Goal: Task Accomplishment & Management: Manage account settings

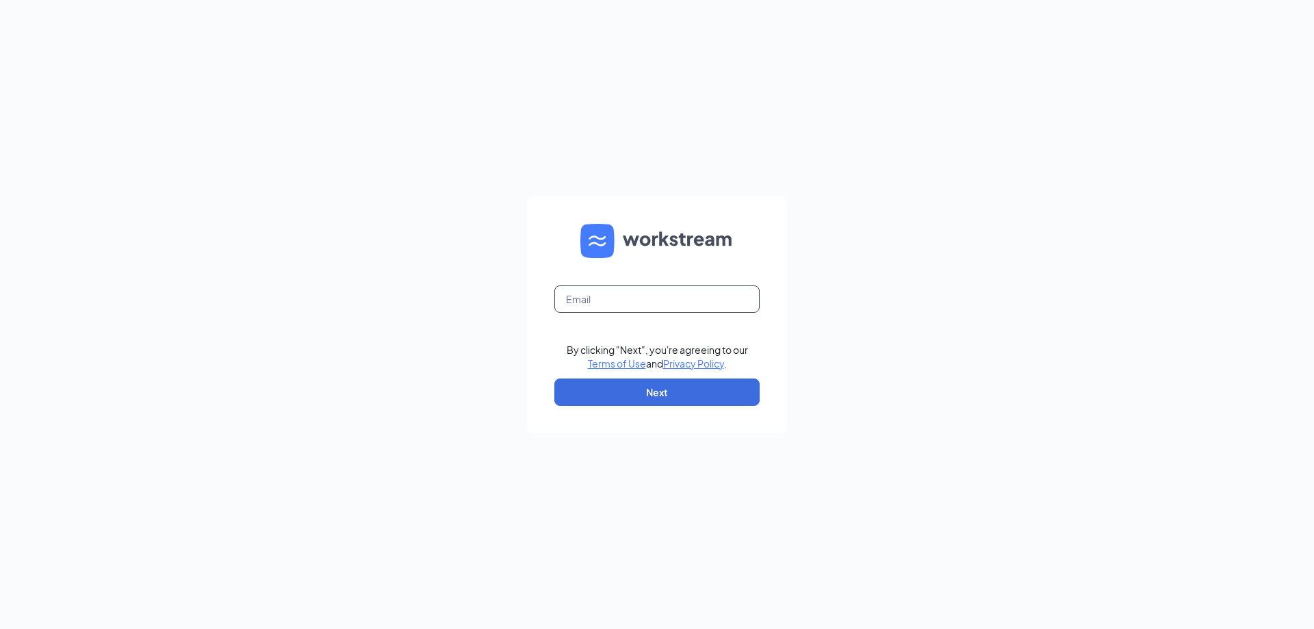
click at [627, 309] on input "text" at bounding box center [656, 298] width 205 height 27
type input "byron@ddbrands.net"
click at [705, 384] on button "Next" at bounding box center [656, 391] width 205 height 27
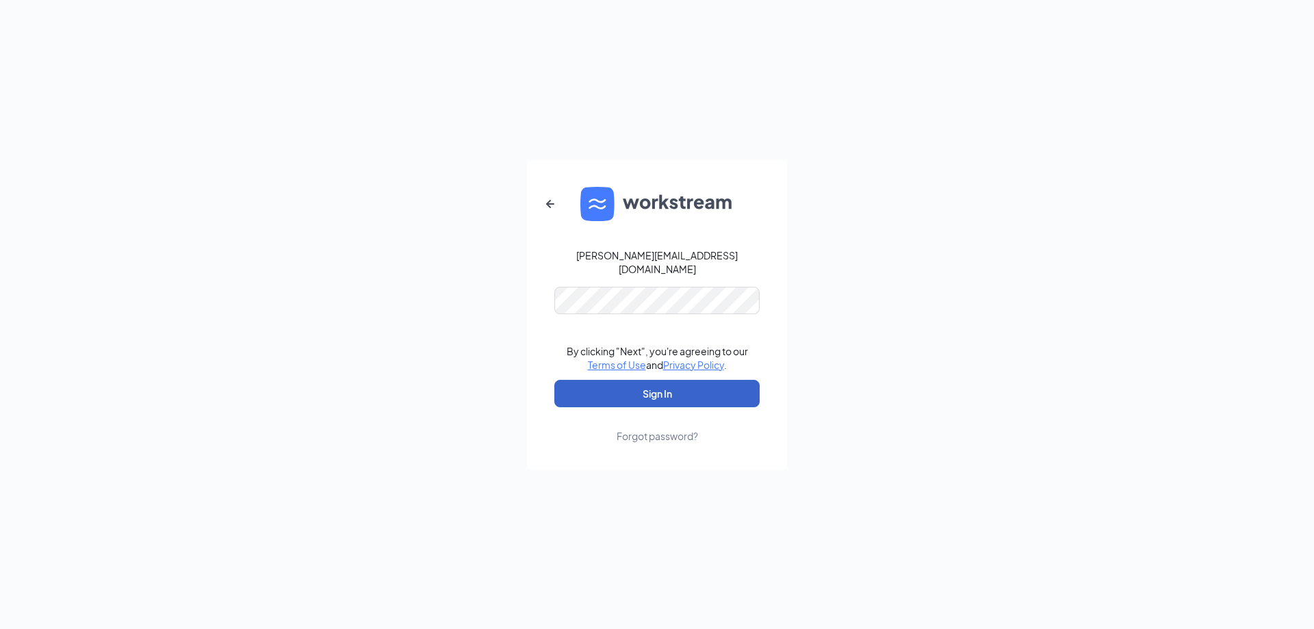
click at [684, 397] on button "Sign In" at bounding box center [656, 393] width 205 height 27
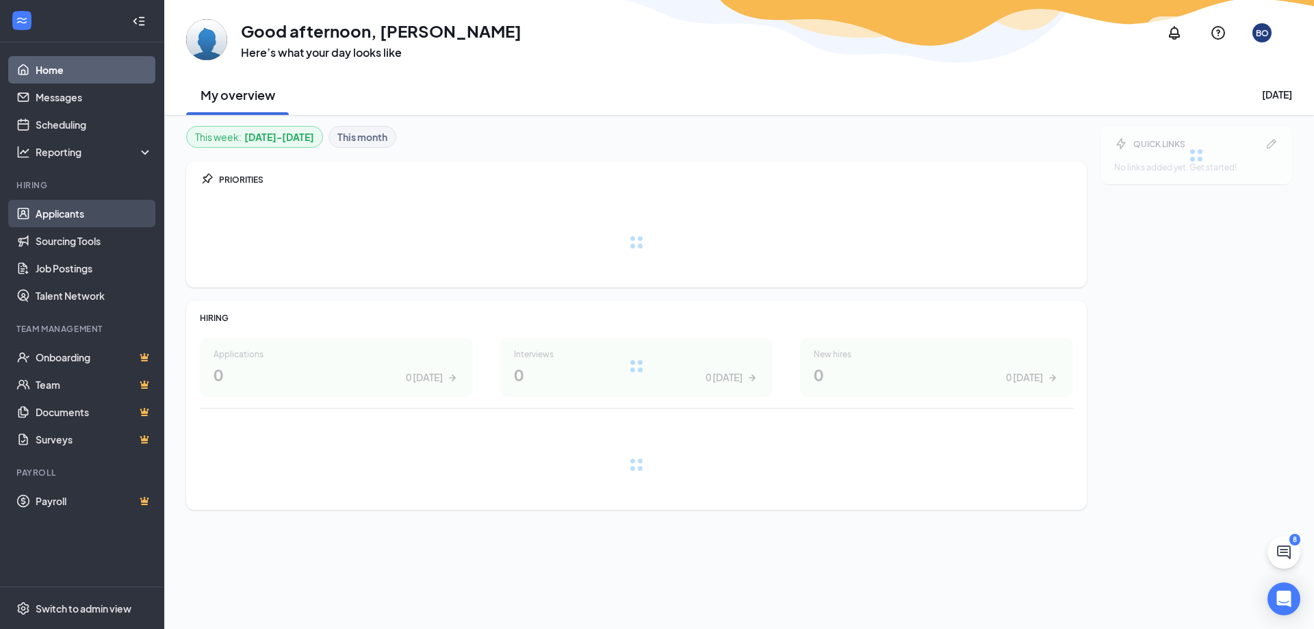
click at [36, 206] on link "Applicants" at bounding box center [94, 213] width 117 height 27
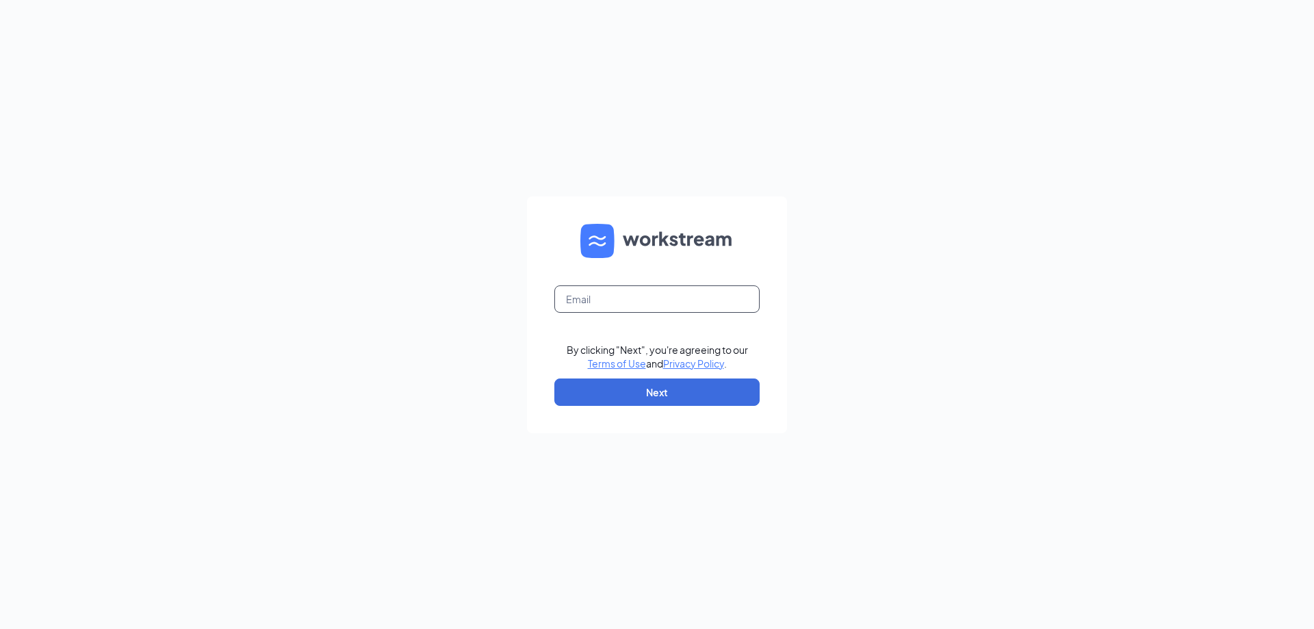
click at [638, 296] on input "text" at bounding box center [656, 298] width 205 height 27
type input "byron@ddbrands.net"
click at [652, 390] on button "Next" at bounding box center [656, 391] width 205 height 27
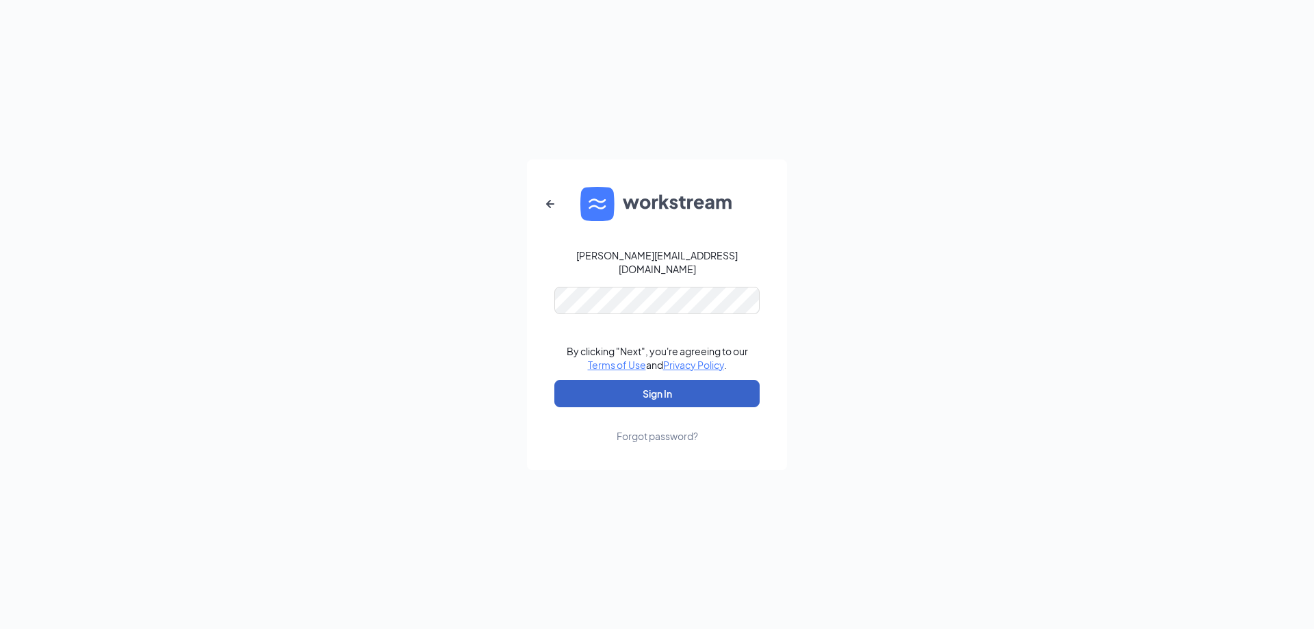
click at [644, 393] on button "Sign In" at bounding box center [656, 393] width 205 height 27
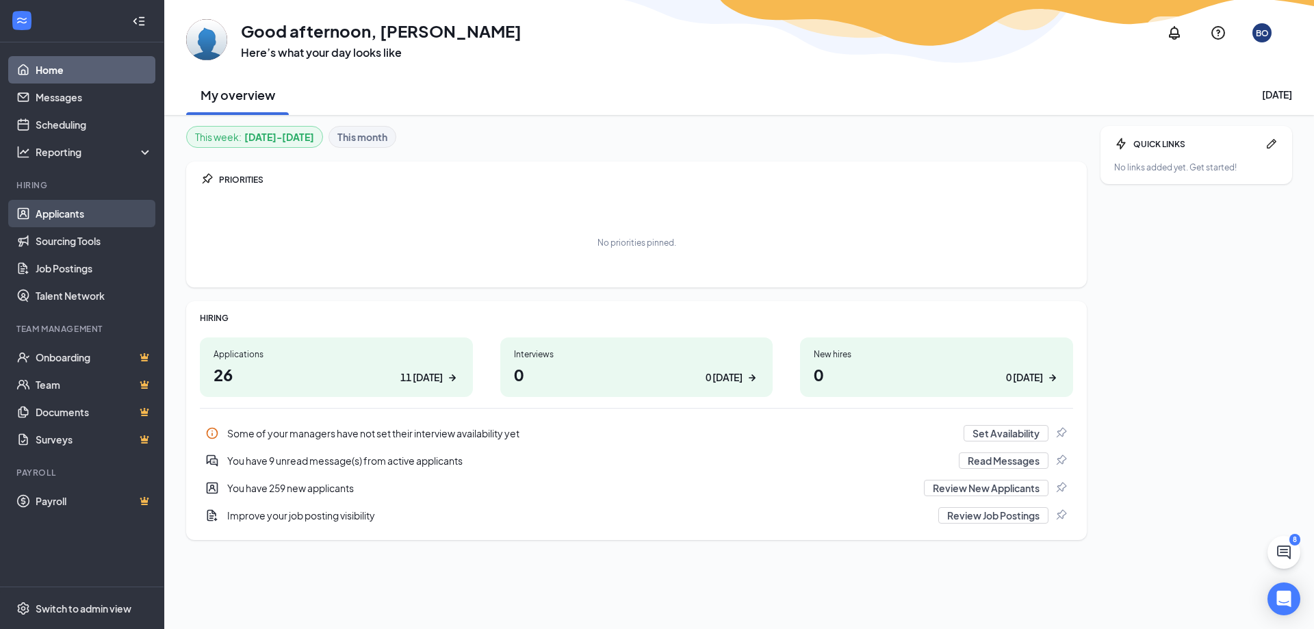
click at [56, 217] on link "Applicants" at bounding box center [94, 213] width 117 height 27
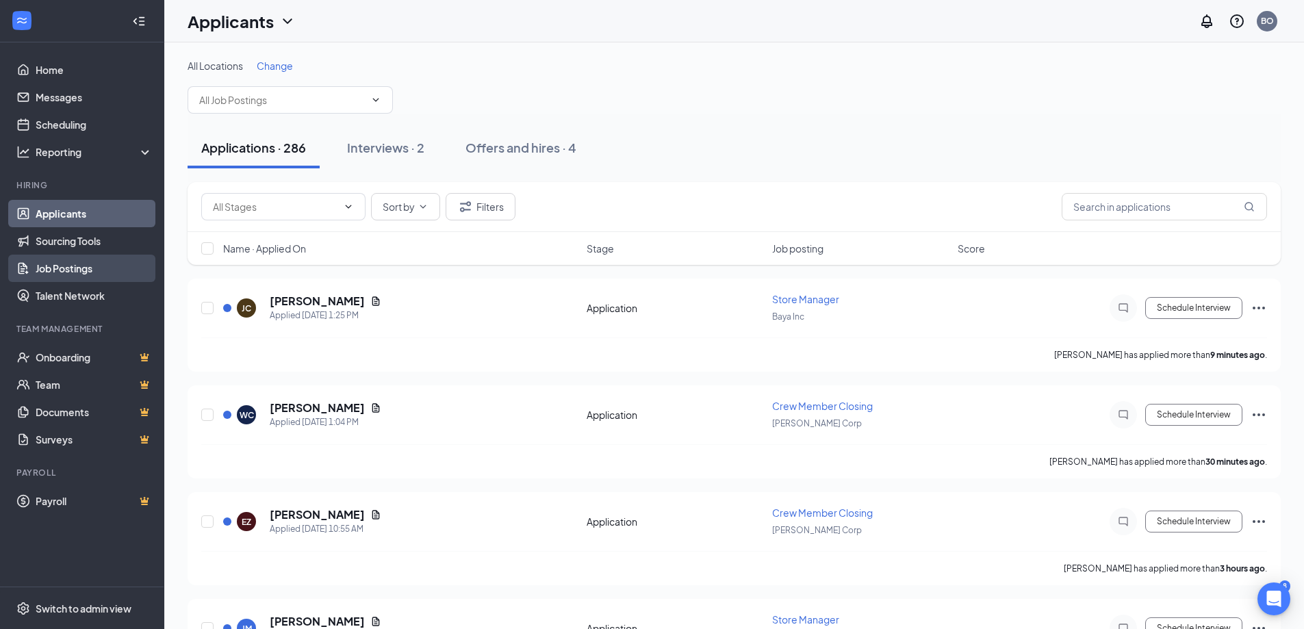
click at [69, 274] on link "Job Postings" at bounding box center [94, 268] width 117 height 27
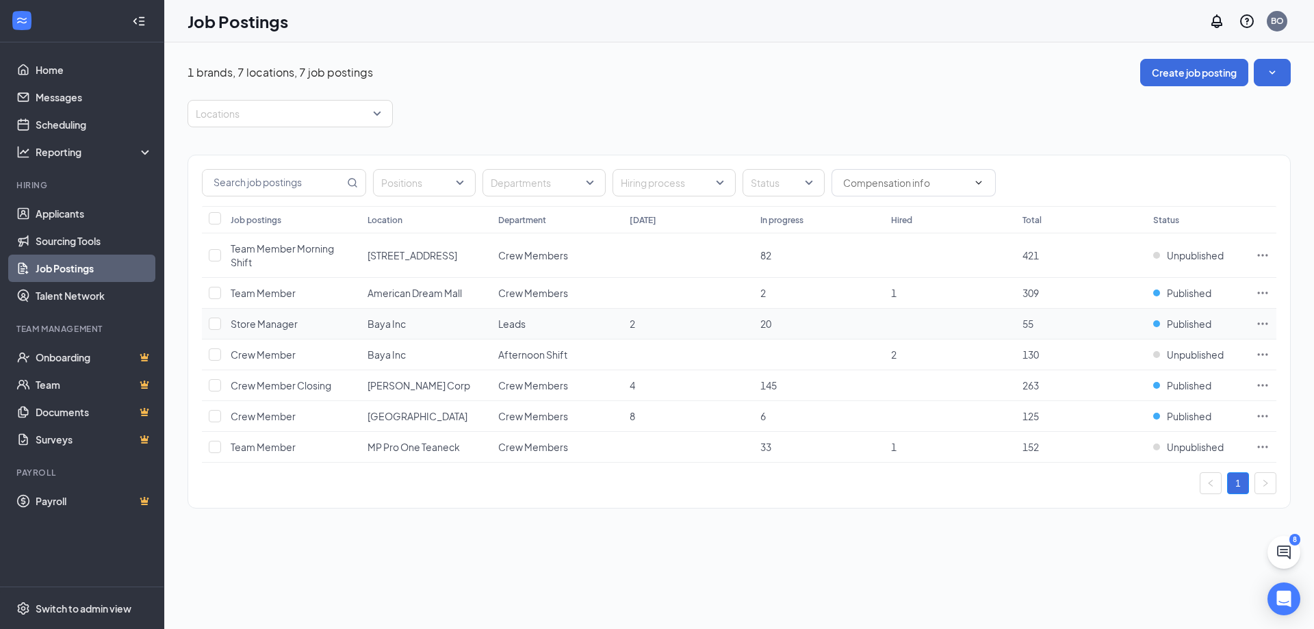
click at [1262, 319] on icon "Ellipses" at bounding box center [1263, 324] width 14 height 14
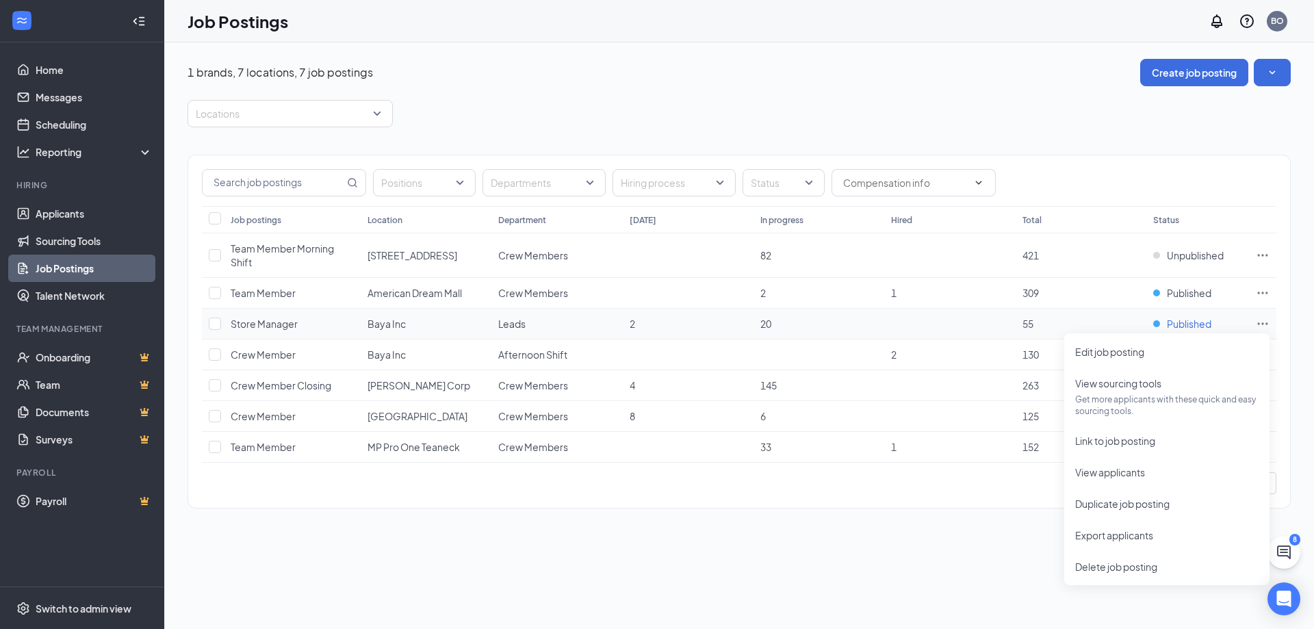
click at [1172, 327] on span "Published" at bounding box center [1189, 324] width 44 height 14
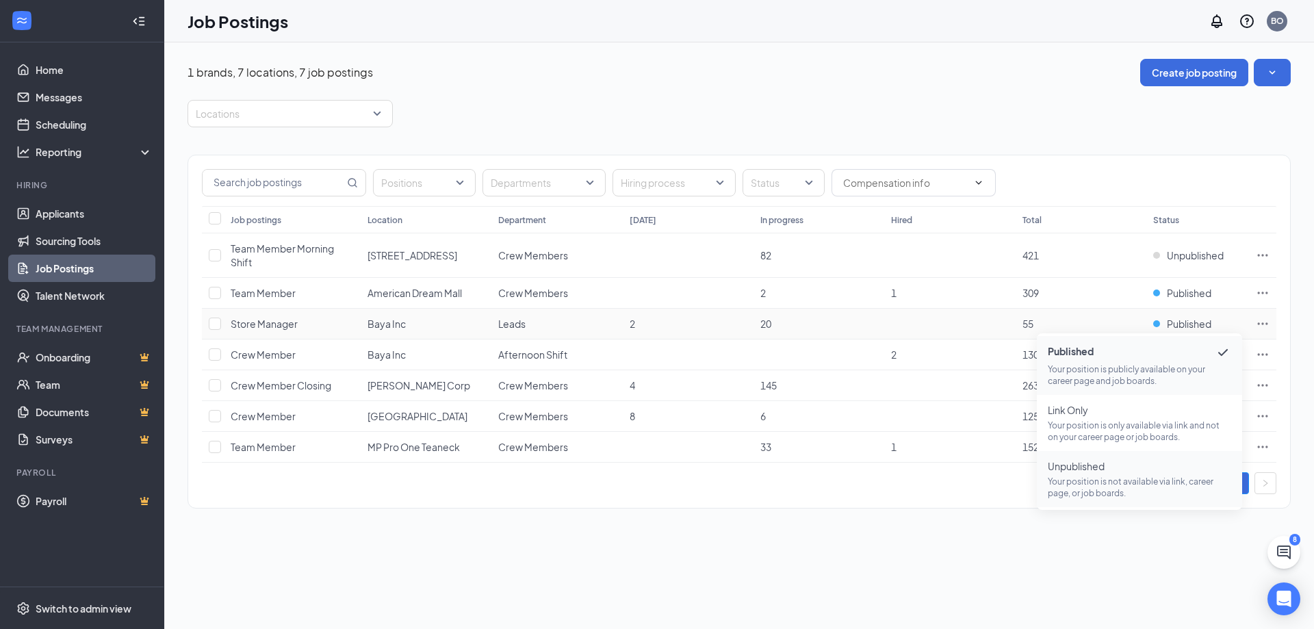
click at [1091, 481] on p "Your position is not available via link, career page, or job boards." at bounding box center [1139, 487] width 183 height 23
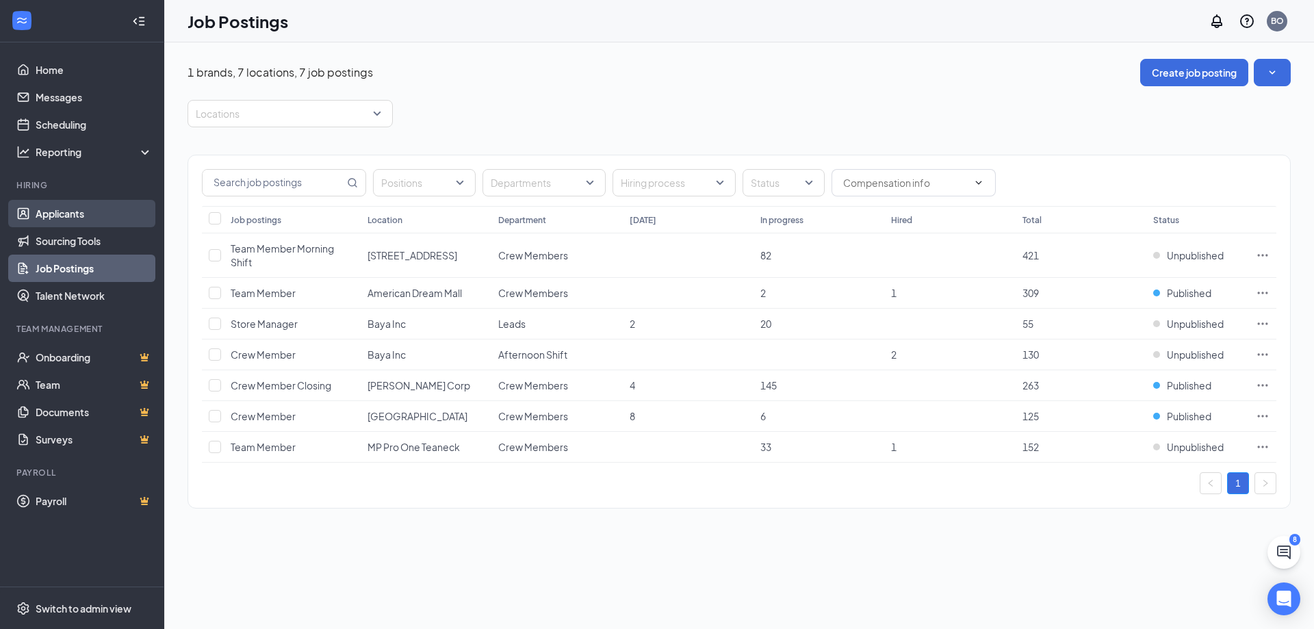
click at [57, 216] on link "Applicants" at bounding box center [94, 213] width 117 height 27
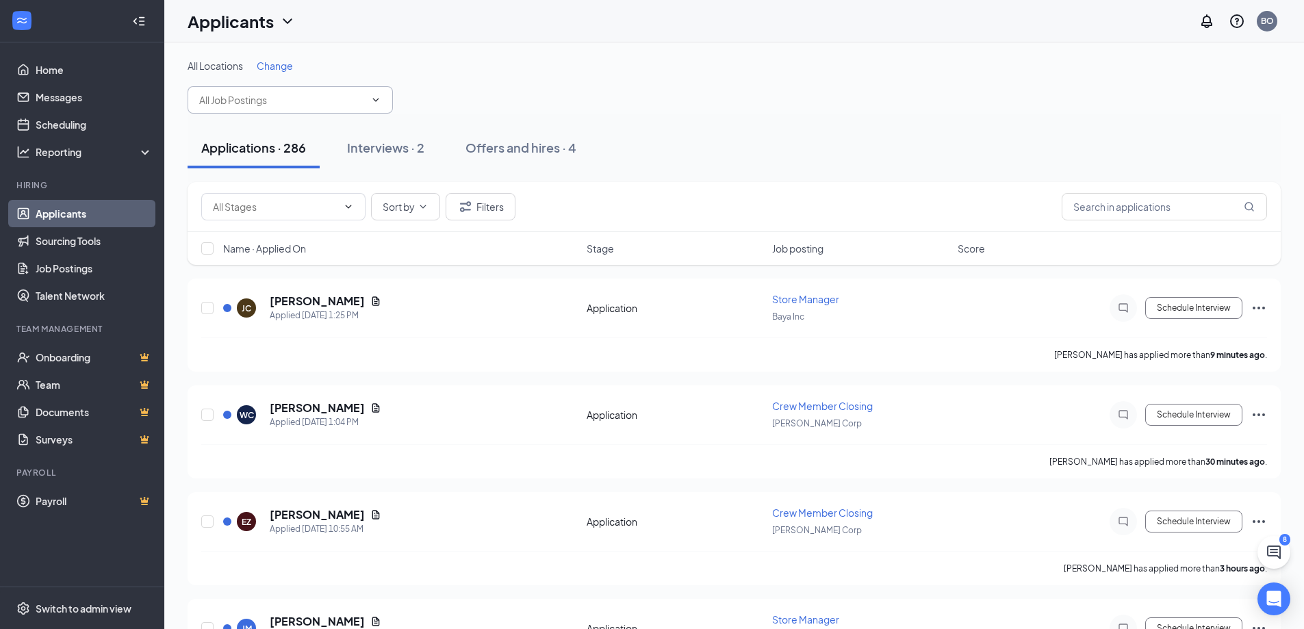
click at [377, 105] on span at bounding box center [290, 99] width 205 height 27
click at [376, 101] on icon "ChevronDown" at bounding box center [376, 99] width 6 height 3
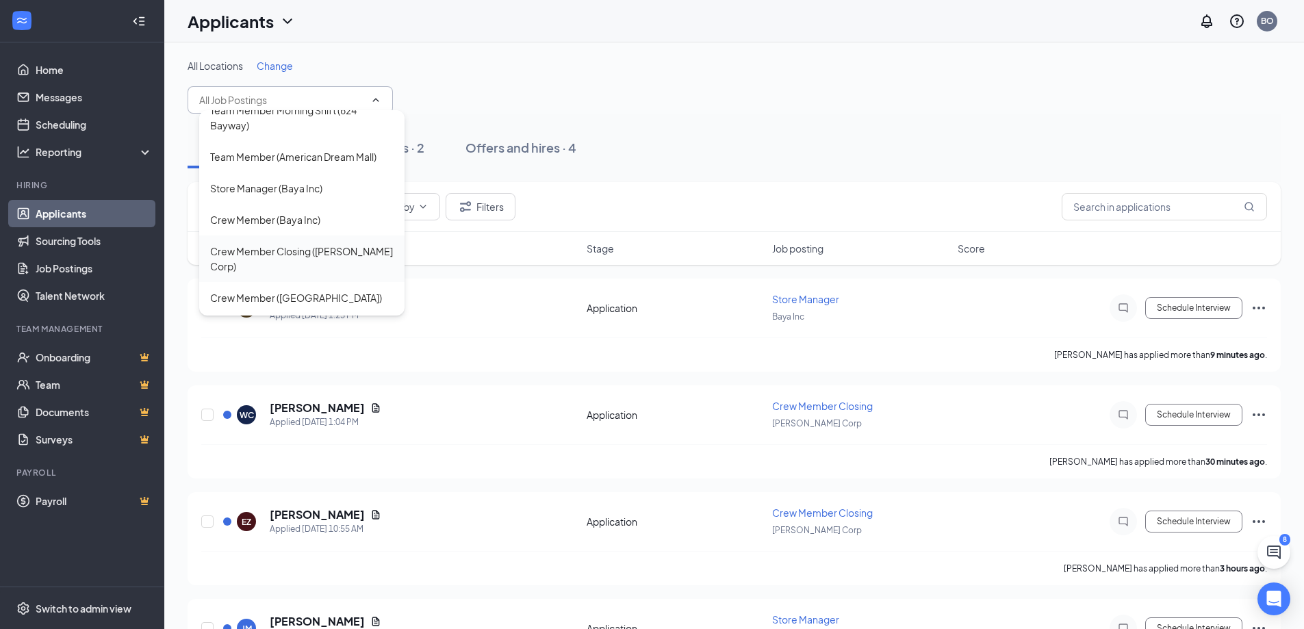
scroll to position [30, 0]
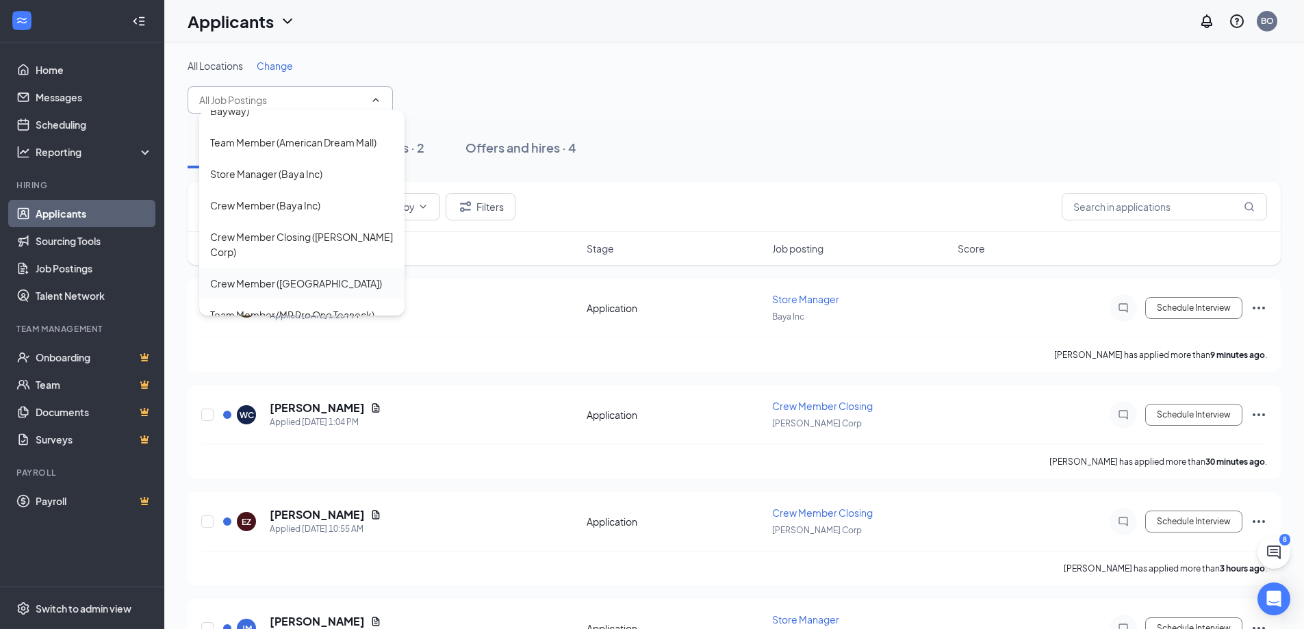
click at [353, 276] on div "Crew Member (Jersey Garden Mall)" at bounding box center [296, 283] width 172 height 15
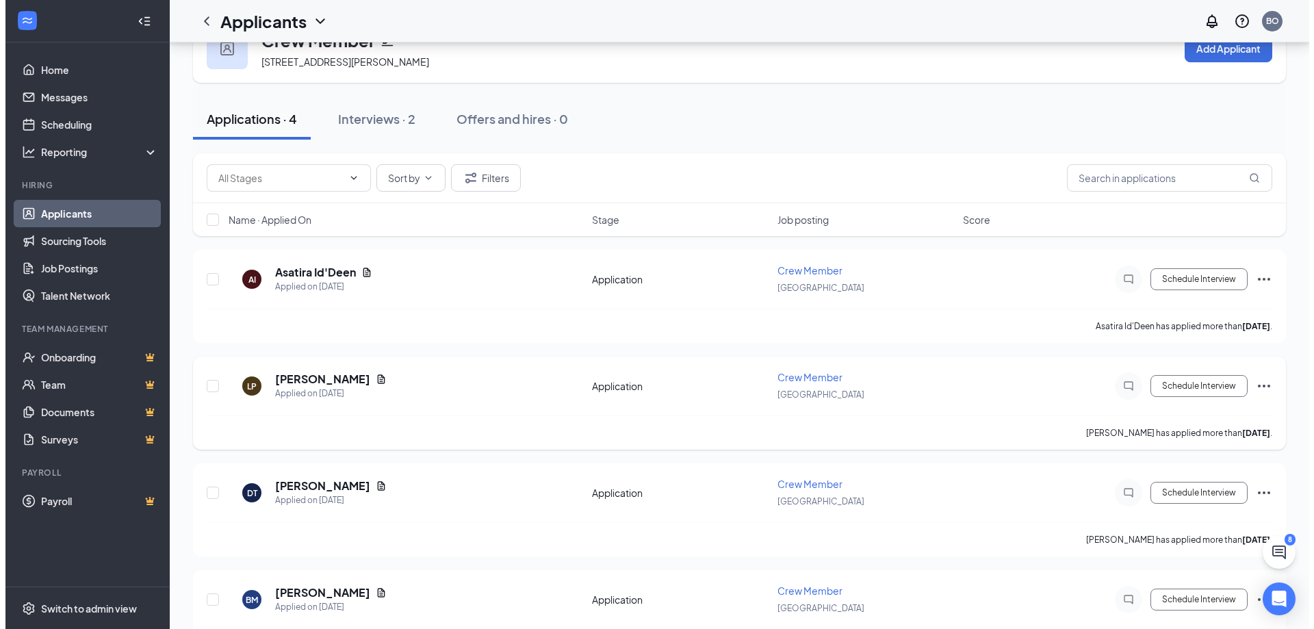
scroll to position [95, 0]
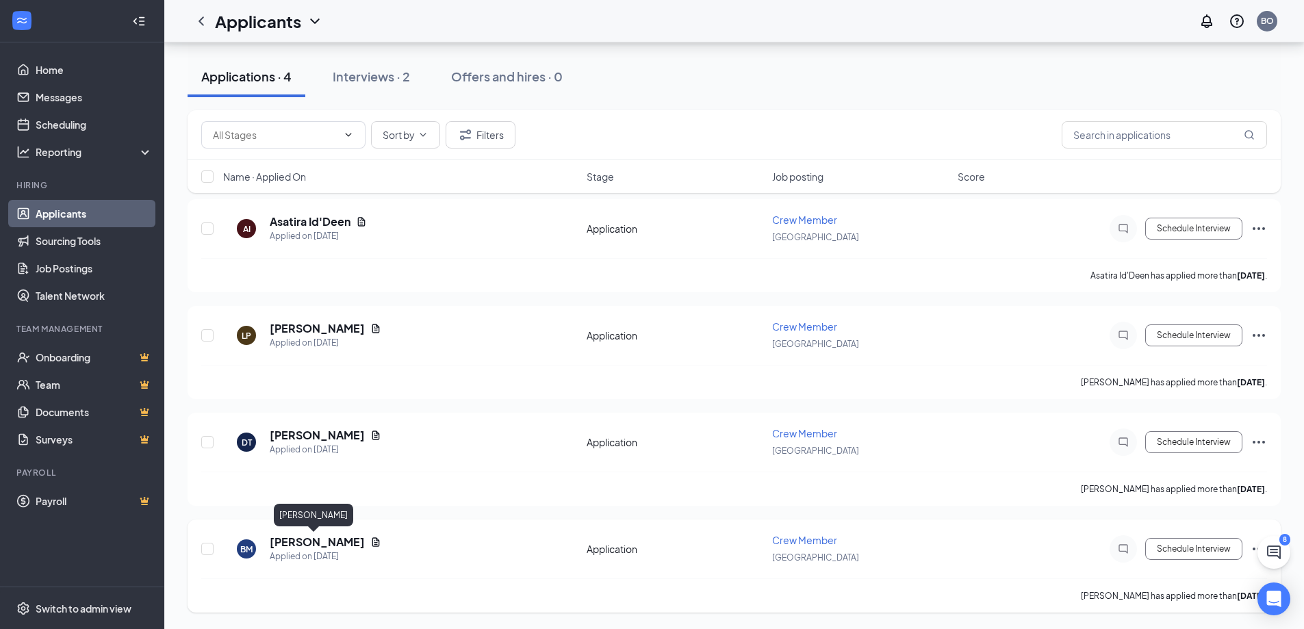
click at [305, 544] on h5 "bryan mejias" at bounding box center [317, 542] width 95 height 15
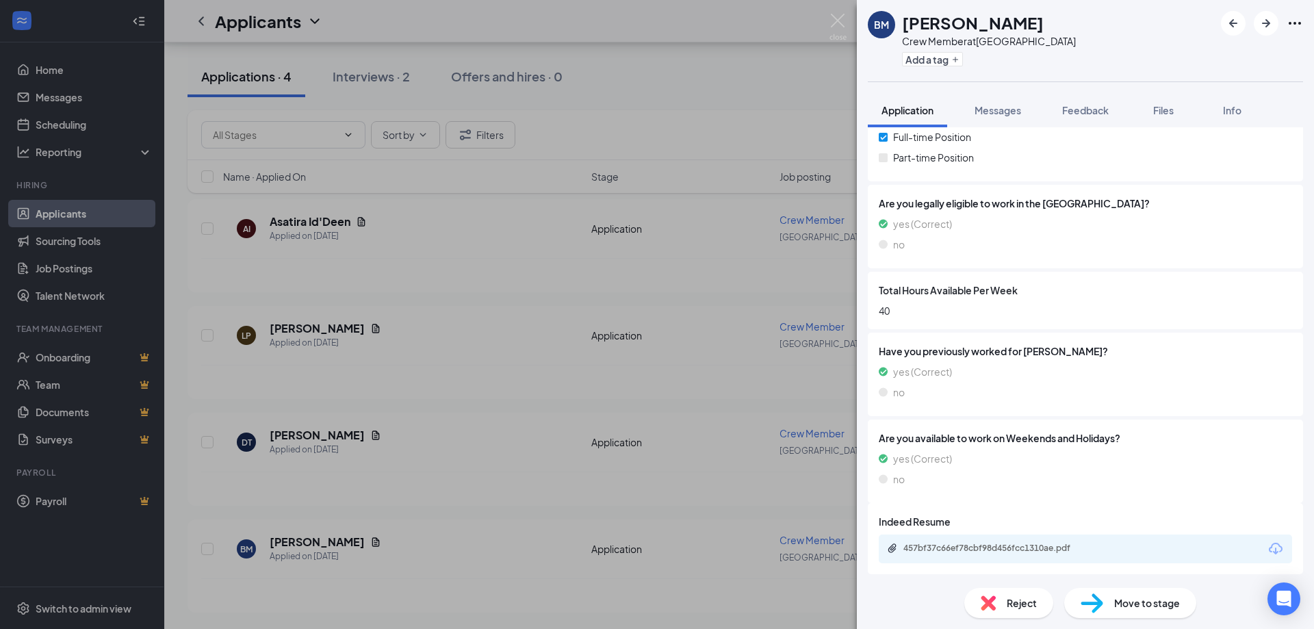
scroll to position [272, 0]
click at [1021, 600] on span "Reject" at bounding box center [1022, 602] width 30 height 15
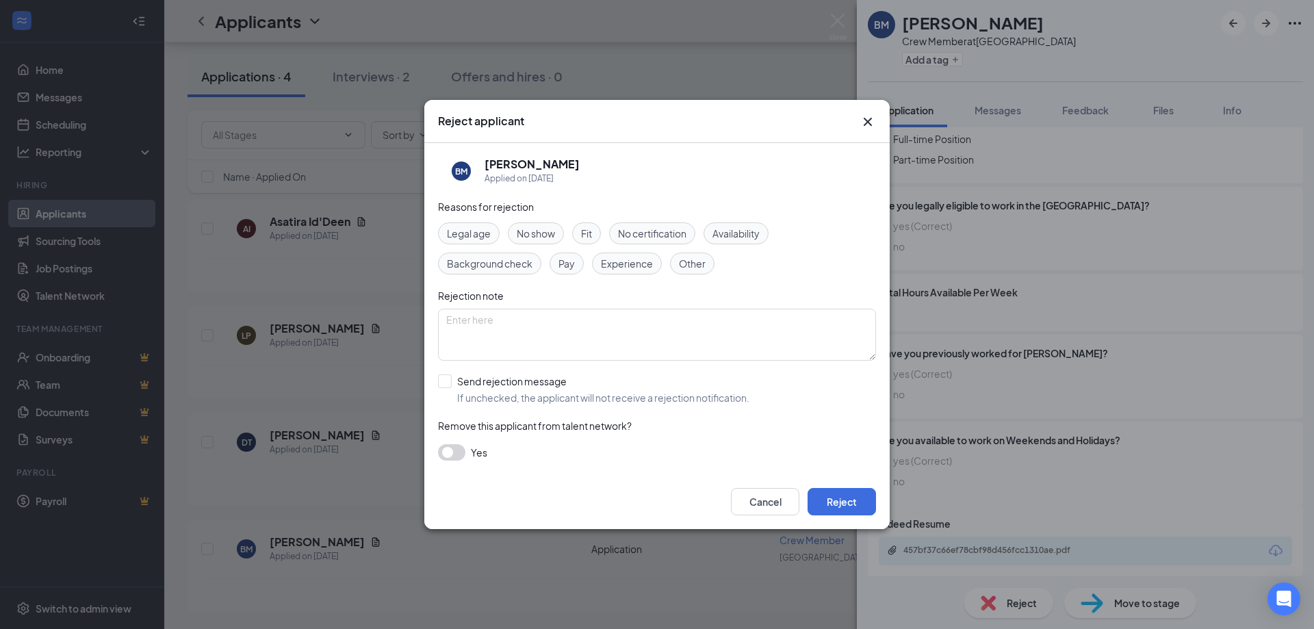
click at [548, 236] on span "No show" at bounding box center [536, 233] width 38 height 15
click at [469, 381] on input "Send rejection message If unchecked, the applicant will not receive a rejection…" at bounding box center [593, 389] width 311 height 30
checkbox input "true"
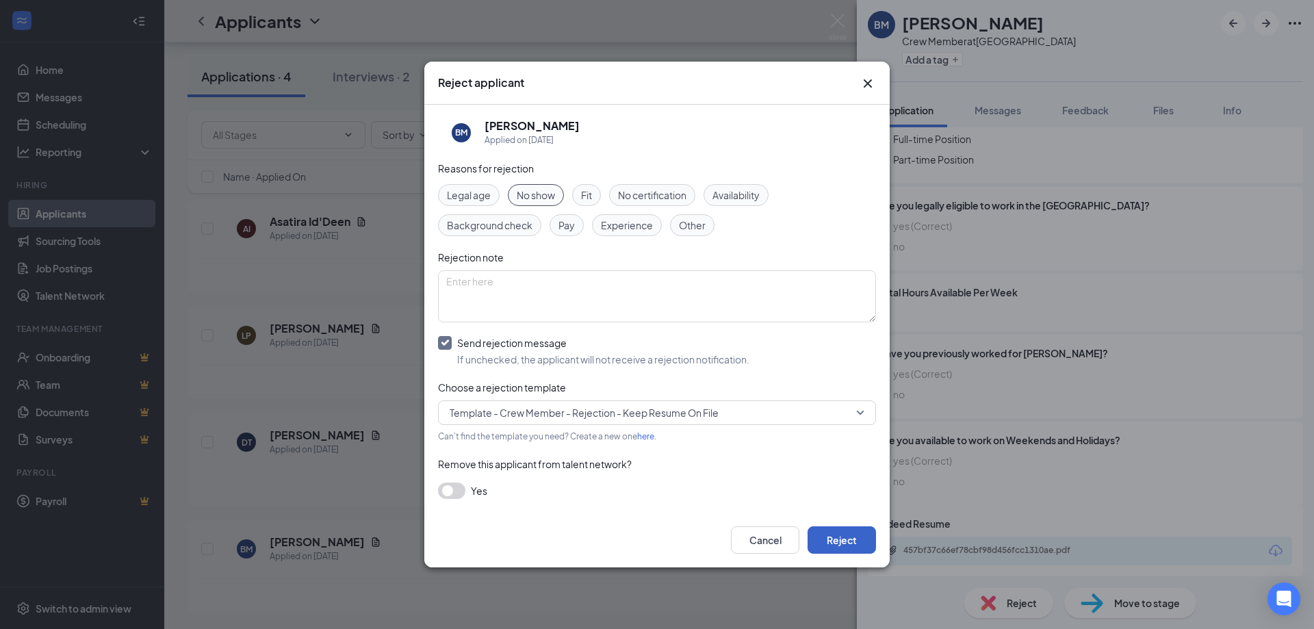
click at [847, 540] on button "Reject" at bounding box center [842, 539] width 68 height 27
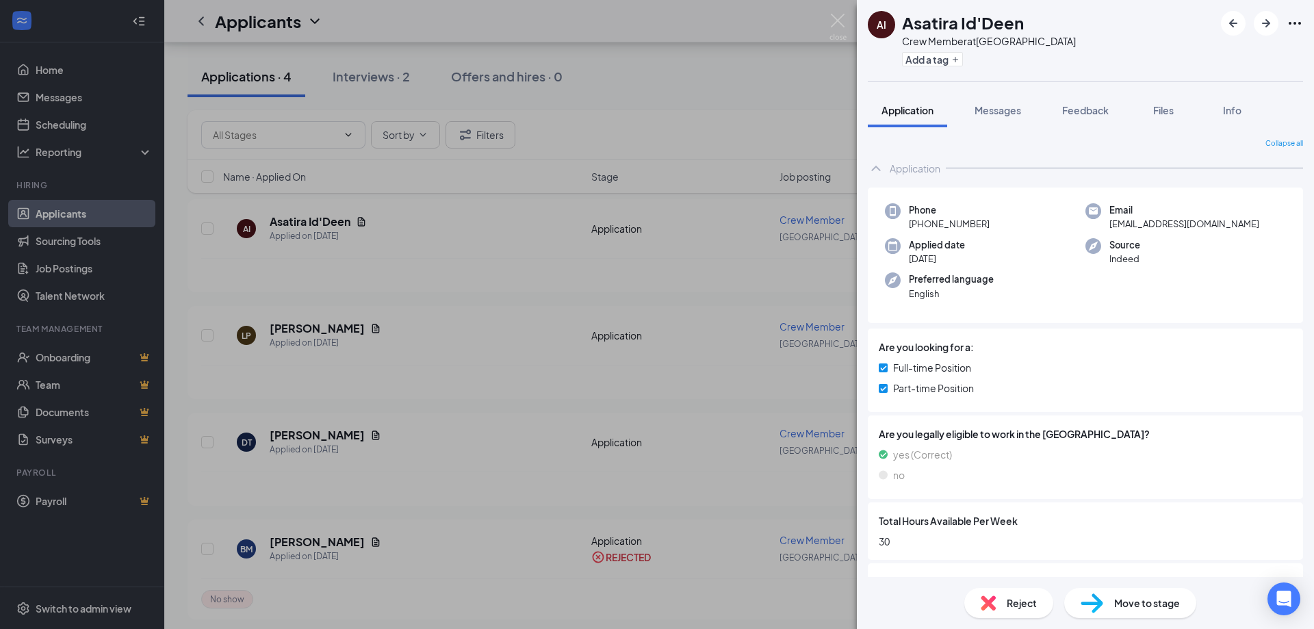
click at [363, 248] on div "AI Asatira Id'Deen Crew Member at Jersey Garden Mall Add a tag Application Mess…" at bounding box center [657, 314] width 1314 height 629
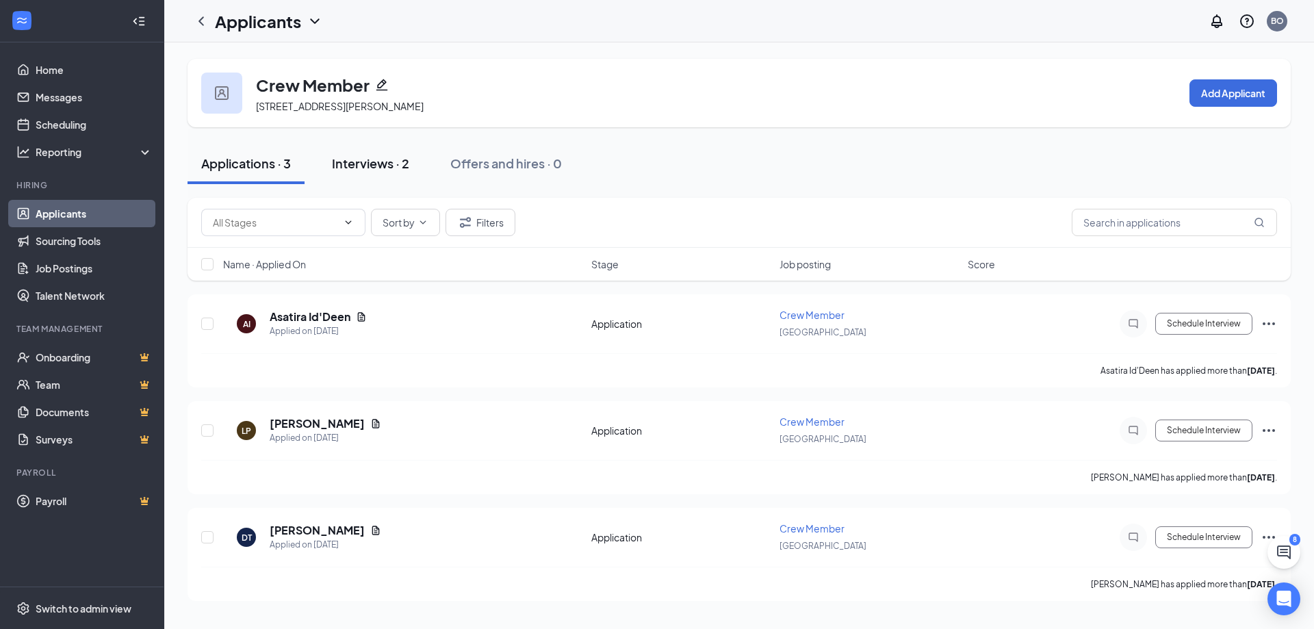
click at [391, 155] on div "Interviews · 2" at bounding box center [370, 163] width 77 height 17
